Goal: Task Accomplishment & Management: Manage account settings

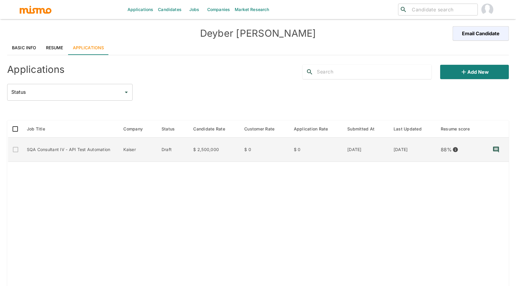
click at [100, 151] on td "SQA Consultant IV - API Test Automation" at bounding box center [70, 150] width 97 height 24
click at [88, 150] on td "SQA Consultant IV - API Test Automation" at bounding box center [70, 150] width 97 height 24
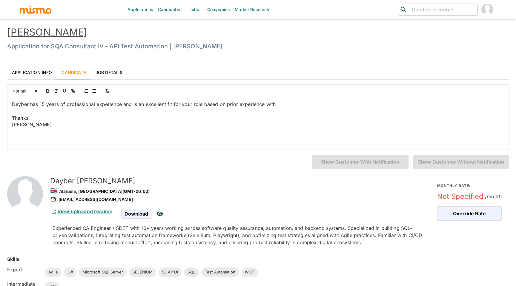
click at [43, 73] on link "Application Info" at bounding box center [32, 72] width 50 height 14
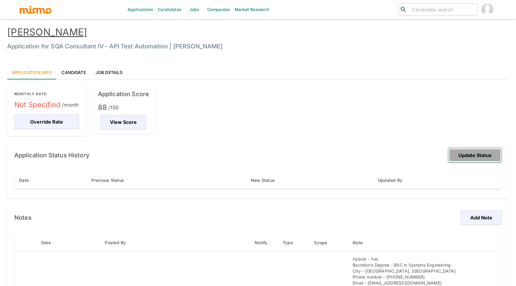
click at [456, 152] on button "Update Status" at bounding box center [474, 155] width 53 height 14
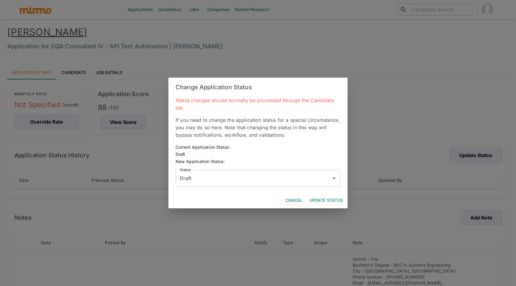
click at [270, 178] on input "Draft" at bounding box center [253, 178] width 151 height 11
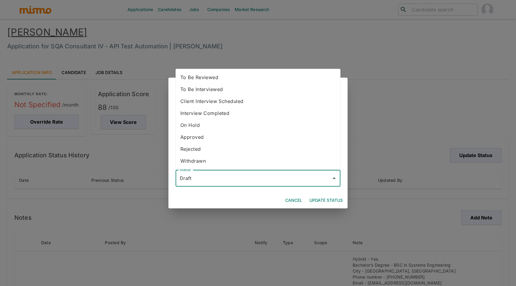
click at [237, 81] on li "To Be Reviewed" at bounding box center [258, 77] width 165 height 12
type input "To Be Reviewed"
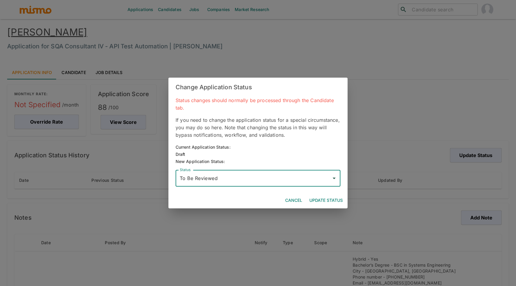
click at [321, 197] on button "Update Status" at bounding box center [326, 200] width 38 height 11
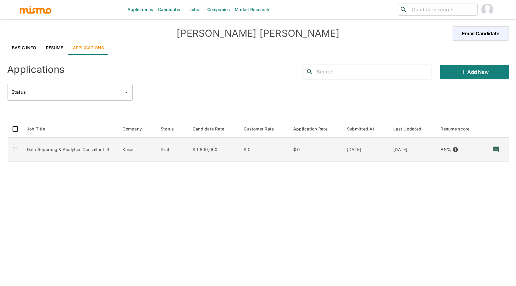
click at [73, 149] on td "Data Reporting & Analytics Consultant III" at bounding box center [70, 150] width 96 height 24
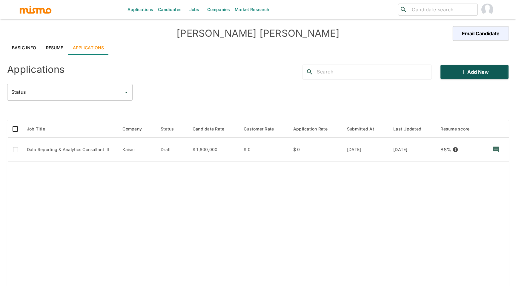
click at [458, 75] on button "Add new" at bounding box center [474, 72] width 69 height 14
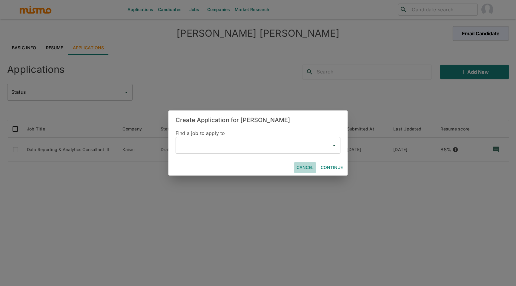
click at [307, 168] on button "Cancel" at bounding box center [305, 167] width 22 height 11
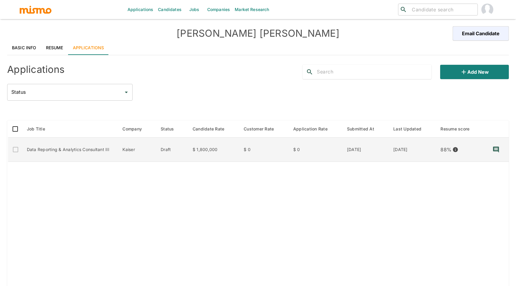
click at [62, 151] on td "Data Reporting & Analytics Consultant III" at bounding box center [70, 150] width 96 height 24
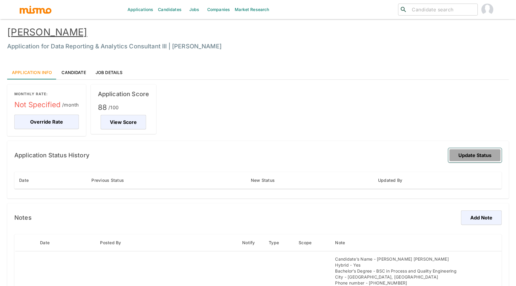
click at [478, 151] on button "Update Status" at bounding box center [474, 155] width 53 height 14
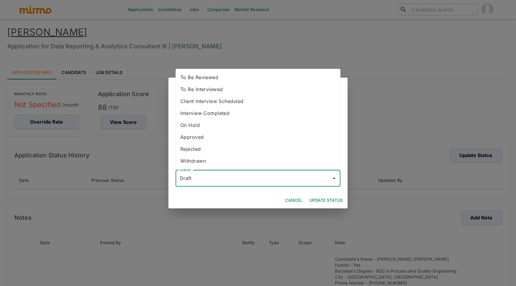
click at [265, 173] on input "Draft" at bounding box center [253, 178] width 151 height 11
click at [230, 110] on li "Interview Completed" at bounding box center [258, 113] width 165 height 12
click at [222, 174] on input "Interview Completed" at bounding box center [253, 178] width 151 height 11
click at [223, 98] on li "To Be Interviewed" at bounding box center [258, 101] width 165 height 12
type input "To Be Interviewed"
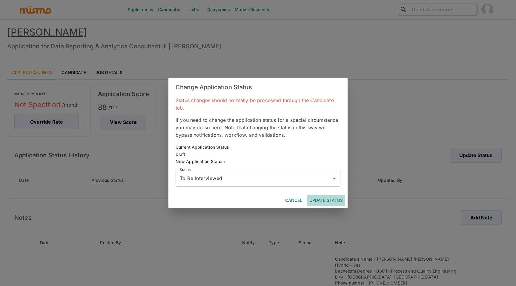
click at [330, 203] on button "Update Status" at bounding box center [326, 200] width 38 height 11
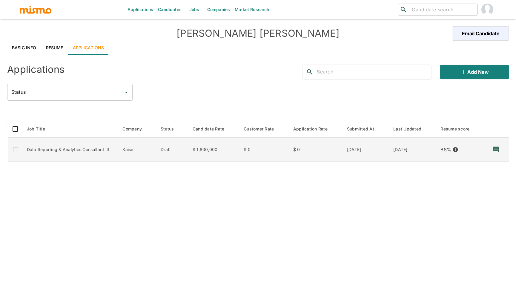
click at [76, 153] on td "Data Reporting & Analytics Consultant III" at bounding box center [70, 150] width 96 height 24
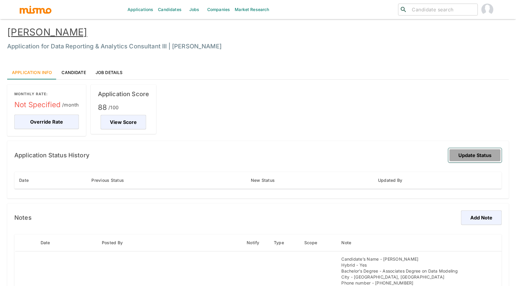
click at [462, 155] on button "Update Status" at bounding box center [474, 155] width 53 height 14
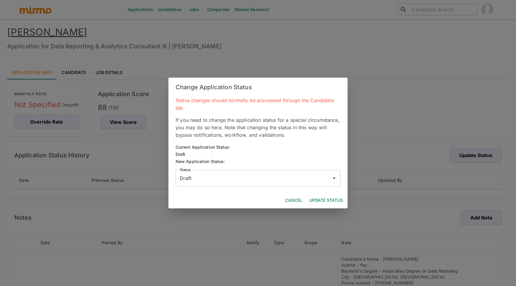
click at [280, 179] on input "Draft" at bounding box center [253, 178] width 151 height 11
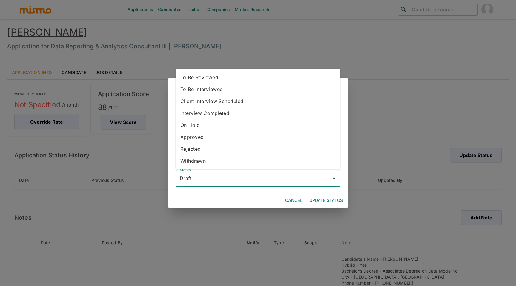
click at [235, 90] on li "To Be Interviewed" at bounding box center [258, 89] width 165 height 12
type input "To Be Interviewed"
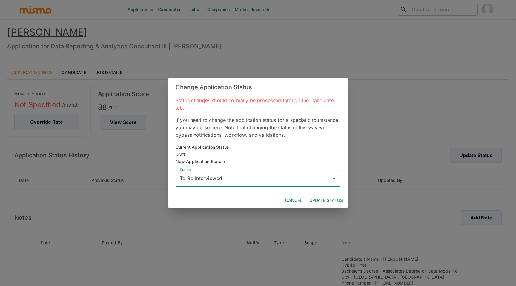
click at [314, 200] on button "Update Status" at bounding box center [326, 200] width 38 height 11
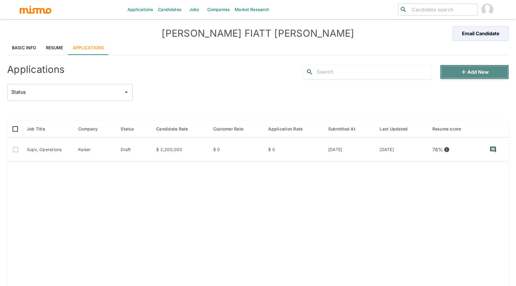
click at [468, 71] on button "Add new" at bounding box center [474, 72] width 69 height 14
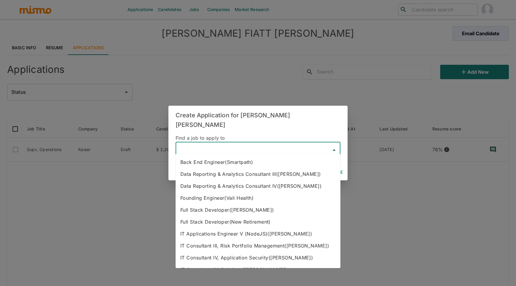
click at [302, 147] on input "text" at bounding box center [253, 150] width 151 height 11
click at [328, 79] on div "Create Application for JOSE FIATT ESCALANTE Find a job to apply to ​ Cancel Con…" at bounding box center [258, 143] width 516 height 286
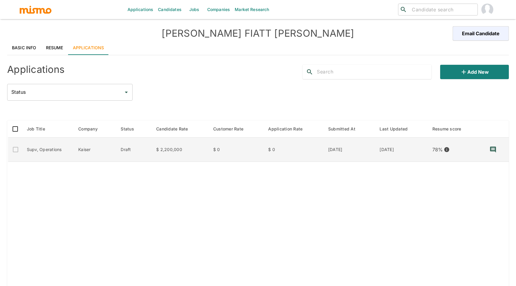
click at [58, 150] on td "Supv, Operations" at bounding box center [48, 150] width 52 height 24
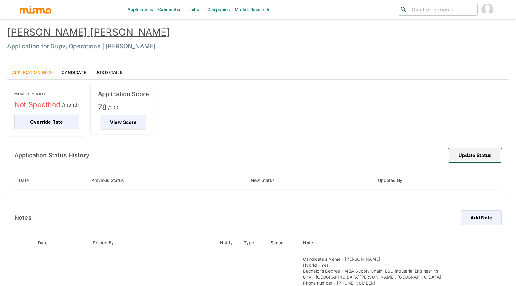
click at [456, 153] on button "Update Status" at bounding box center [474, 155] width 53 height 14
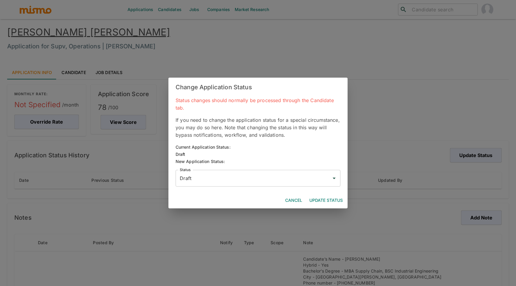
click at [252, 176] on input "Draft" at bounding box center [253, 178] width 151 height 11
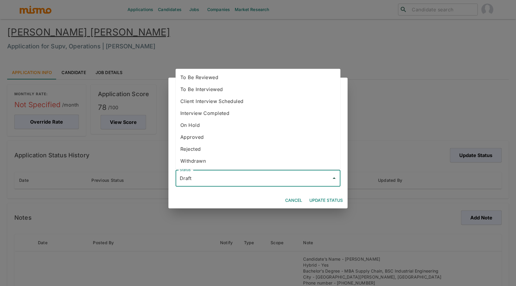
click at [216, 74] on li "To Be Reviewed" at bounding box center [258, 77] width 165 height 12
type input "To Be Reviewed"
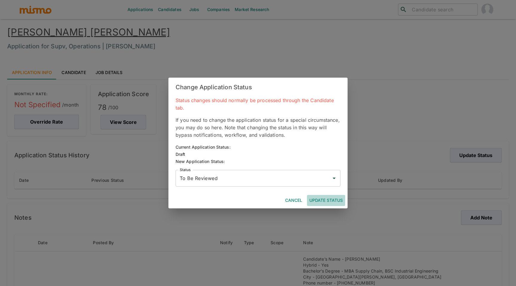
click at [320, 199] on button "Update Status" at bounding box center [326, 200] width 38 height 11
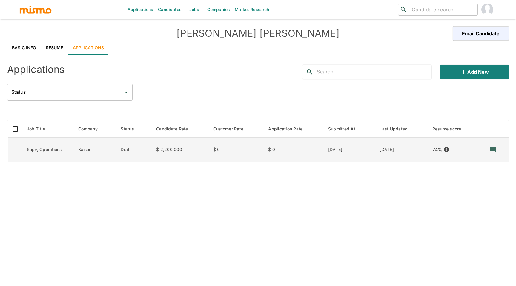
click at [40, 149] on td "Supv, Operations" at bounding box center [48, 150] width 52 height 24
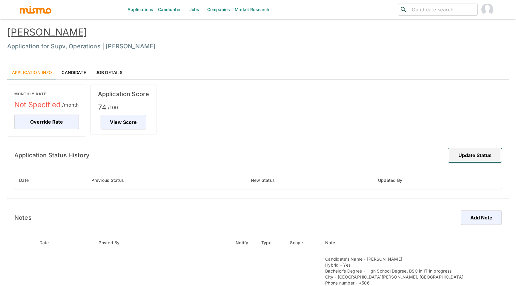
click at [472, 159] on button "Update Status" at bounding box center [474, 155] width 53 height 14
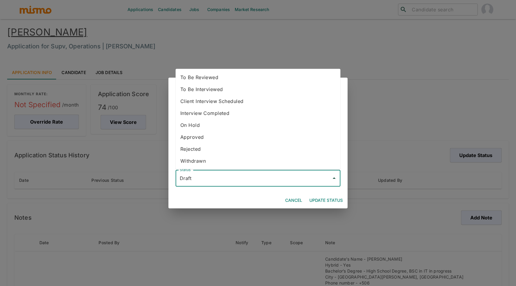
click at [306, 177] on input "Draft" at bounding box center [253, 178] width 151 height 11
click at [260, 80] on li "To Be Reviewed" at bounding box center [258, 77] width 165 height 12
type input "To Be Reviewed"
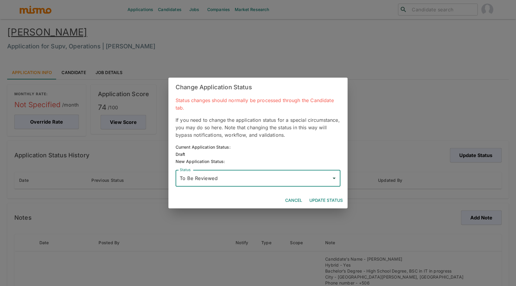
click at [319, 197] on button "Update Status" at bounding box center [326, 200] width 38 height 11
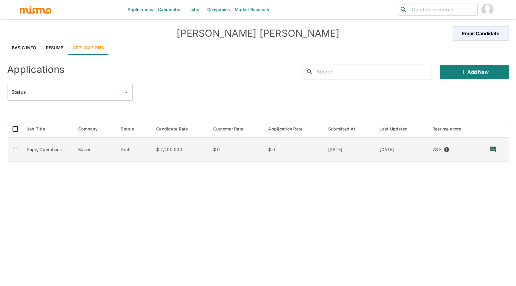
click at [57, 148] on td "Supv, Operations" at bounding box center [48, 150] width 52 height 24
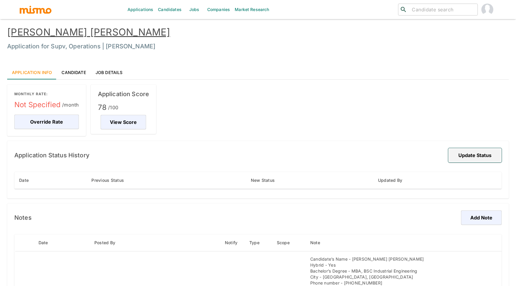
click at [476, 157] on button "Update Status" at bounding box center [474, 155] width 53 height 14
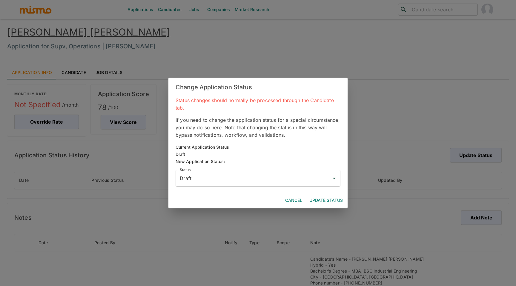
click at [284, 170] on div "Draft Status" at bounding box center [258, 178] width 165 height 17
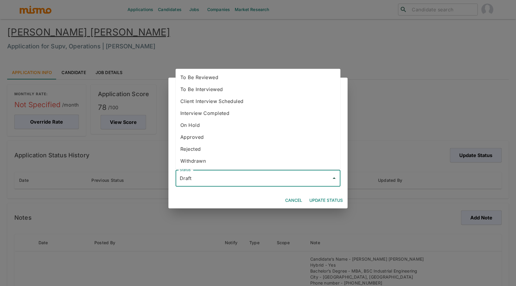
drag, startPoint x: 280, startPoint y: 181, endPoint x: 264, endPoint y: 131, distance: 52.9
click at [264, 131] on body "Applications Candidates Jobs Companies Market Research ​ ​ Sergio Vargas Cortes…" at bounding box center [258, 150] width 516 height 301
click at [247, 80] on li "To Be Reviewed" at bounding box center [258, 77] width 165 height 12
type input "To Be Reviewed"
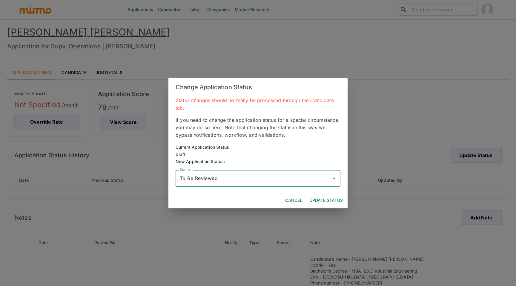
click at [326, 203] on button "Update Status" at bounding box center [326, 200] width 38 height 11
